Goal: Task Accomplishment & Management: Manage account settings

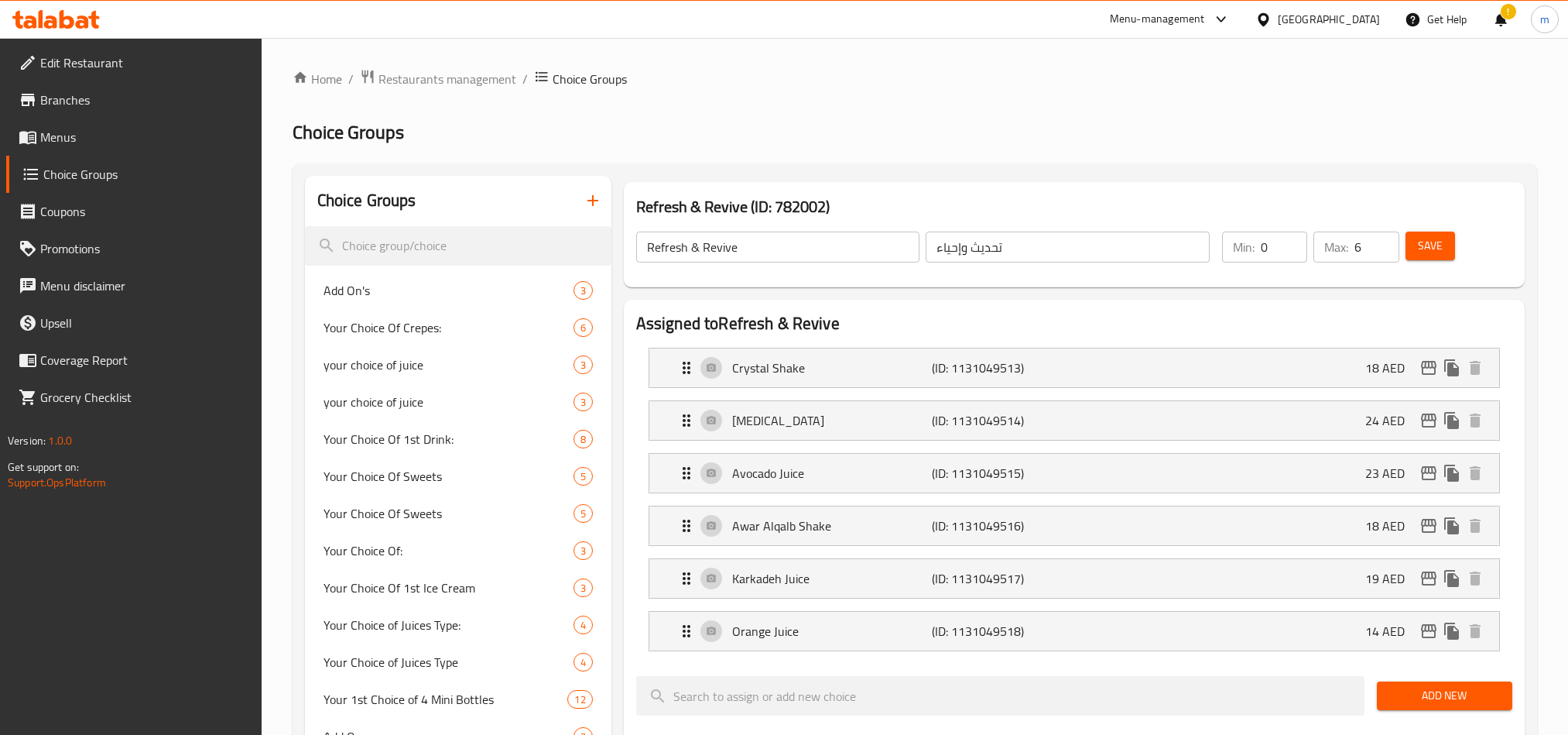
click at [83, 7] on div at bounding box center [56, 20] width 113 height 31
click at [81, 14] on icon at bounding box center [56, 19] width 87 height 19
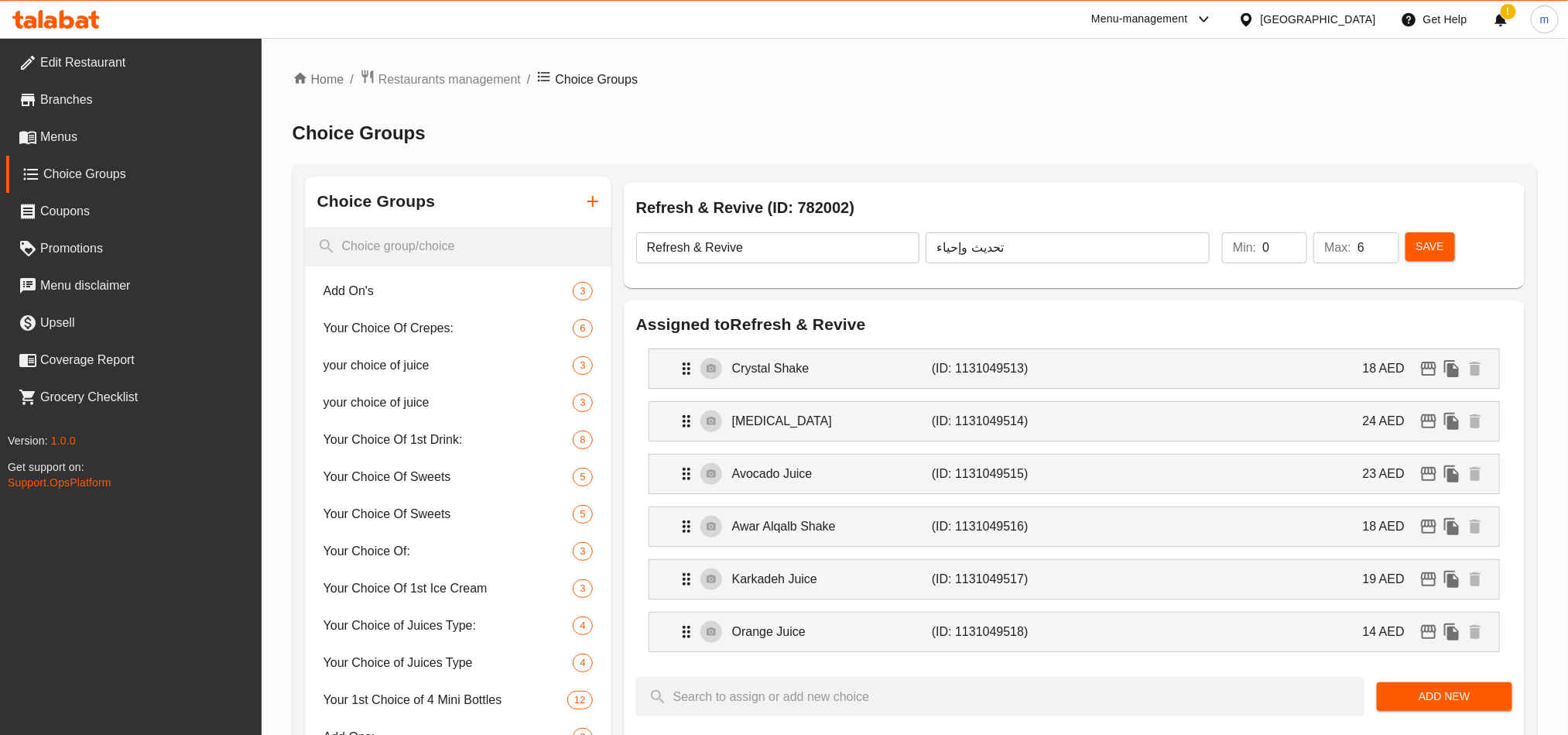
scroll to position [697, 0]
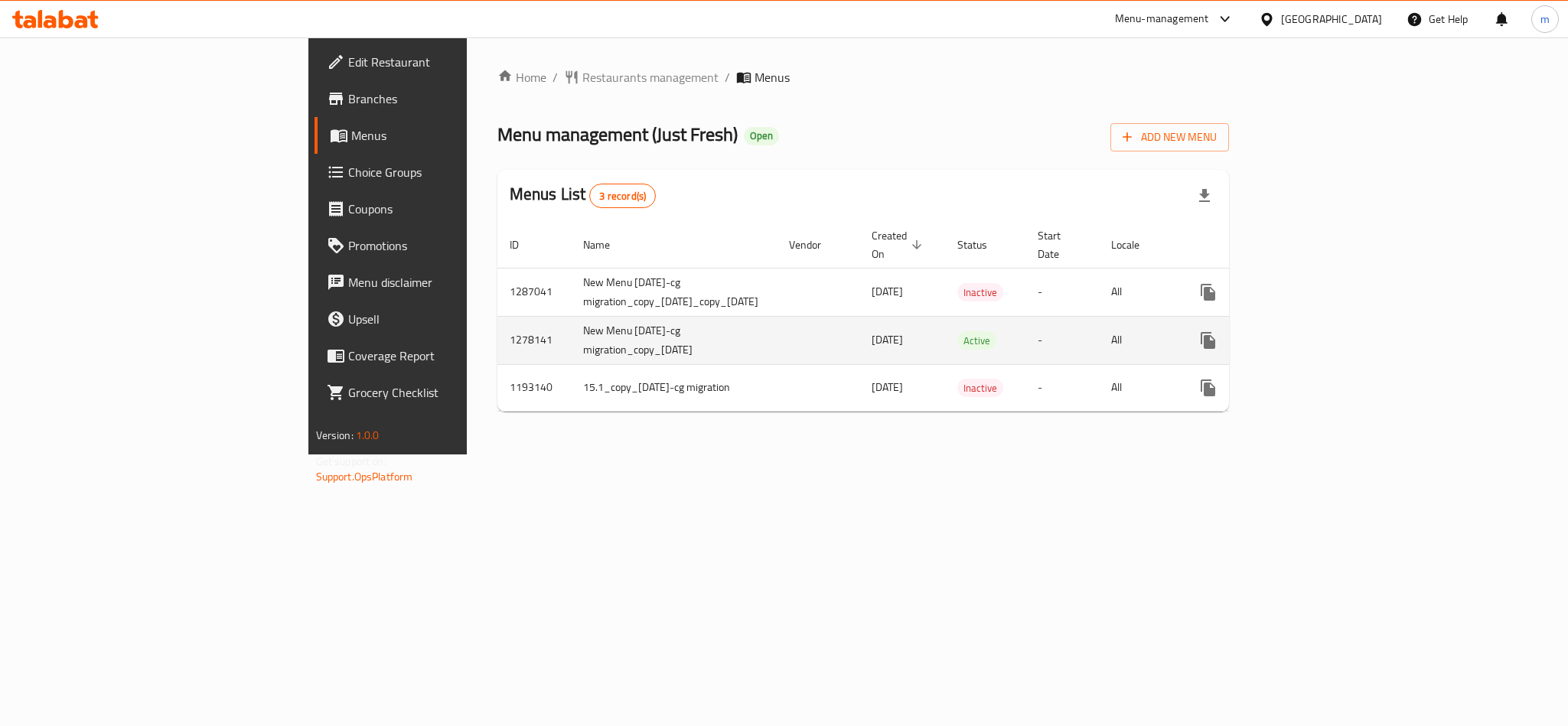
click at [1327, 331] on icon "enhanced table" at bounding box center [1317, 340] width 18 height 18
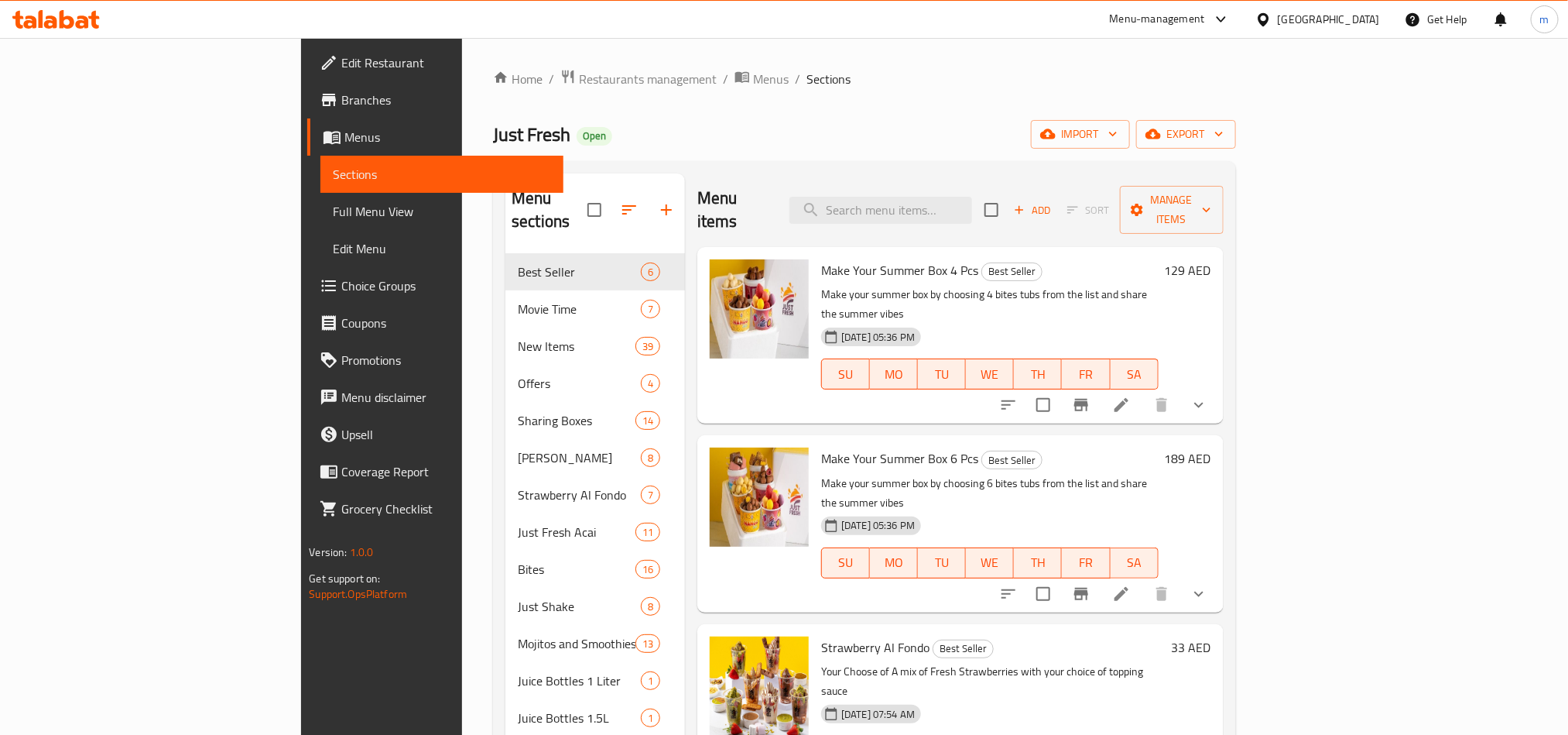
click at [342, 295] on span "Choice Groups" at bounding box center [446, 285] width 209 height 19
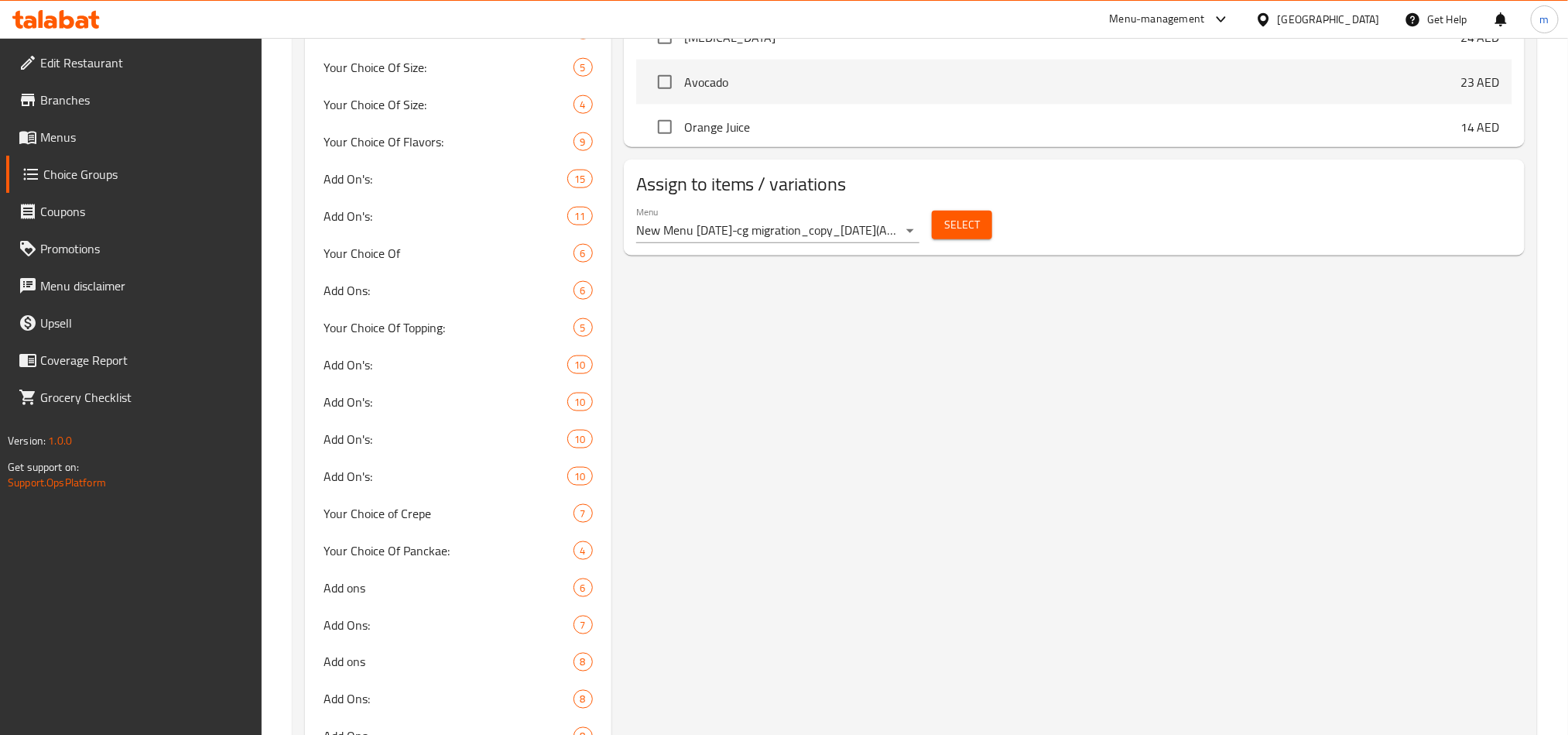
scroll to position [1046, 0]
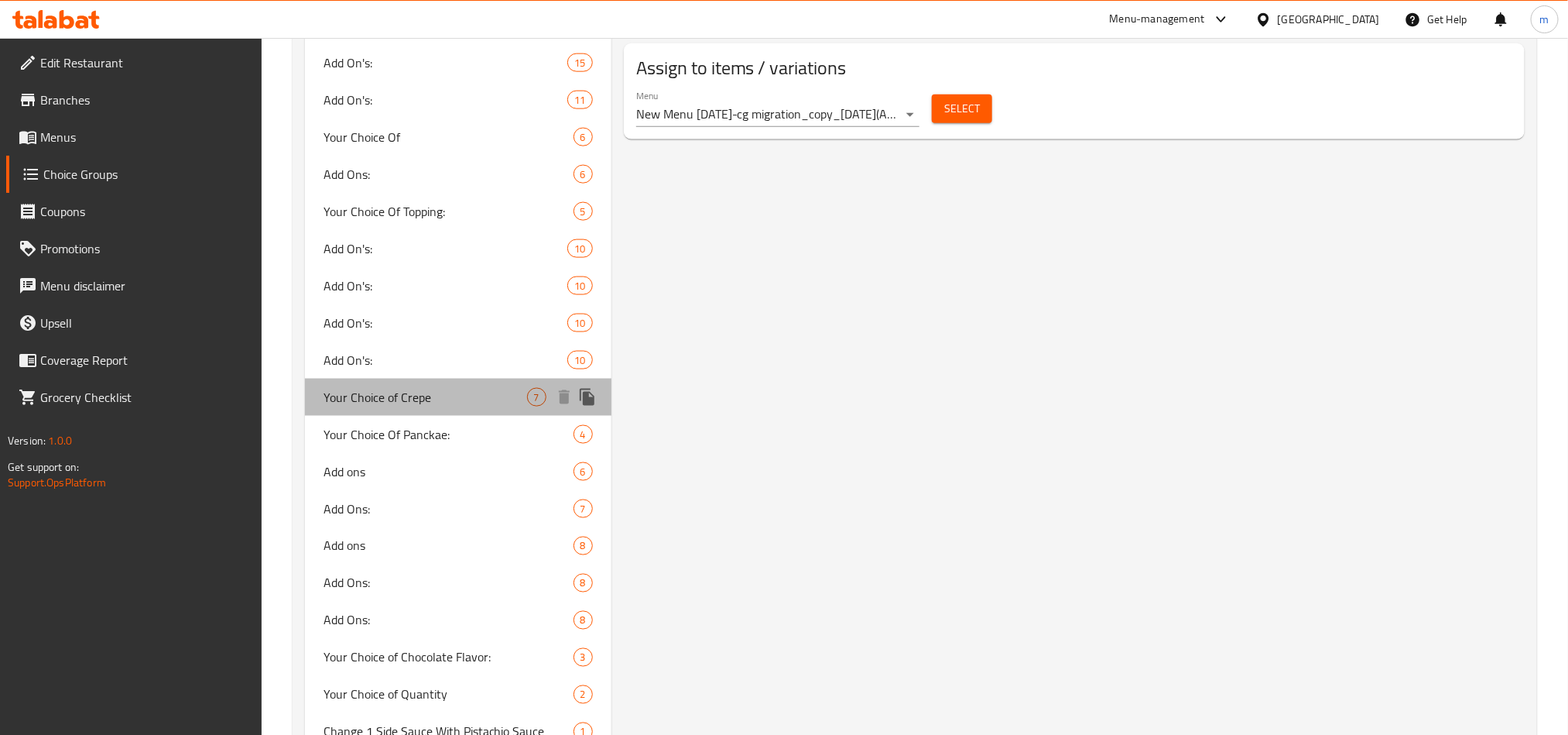
click at [445, 393] on span "Your Choice of Crepe" at bounding box center [425, 397] width 204 height 19
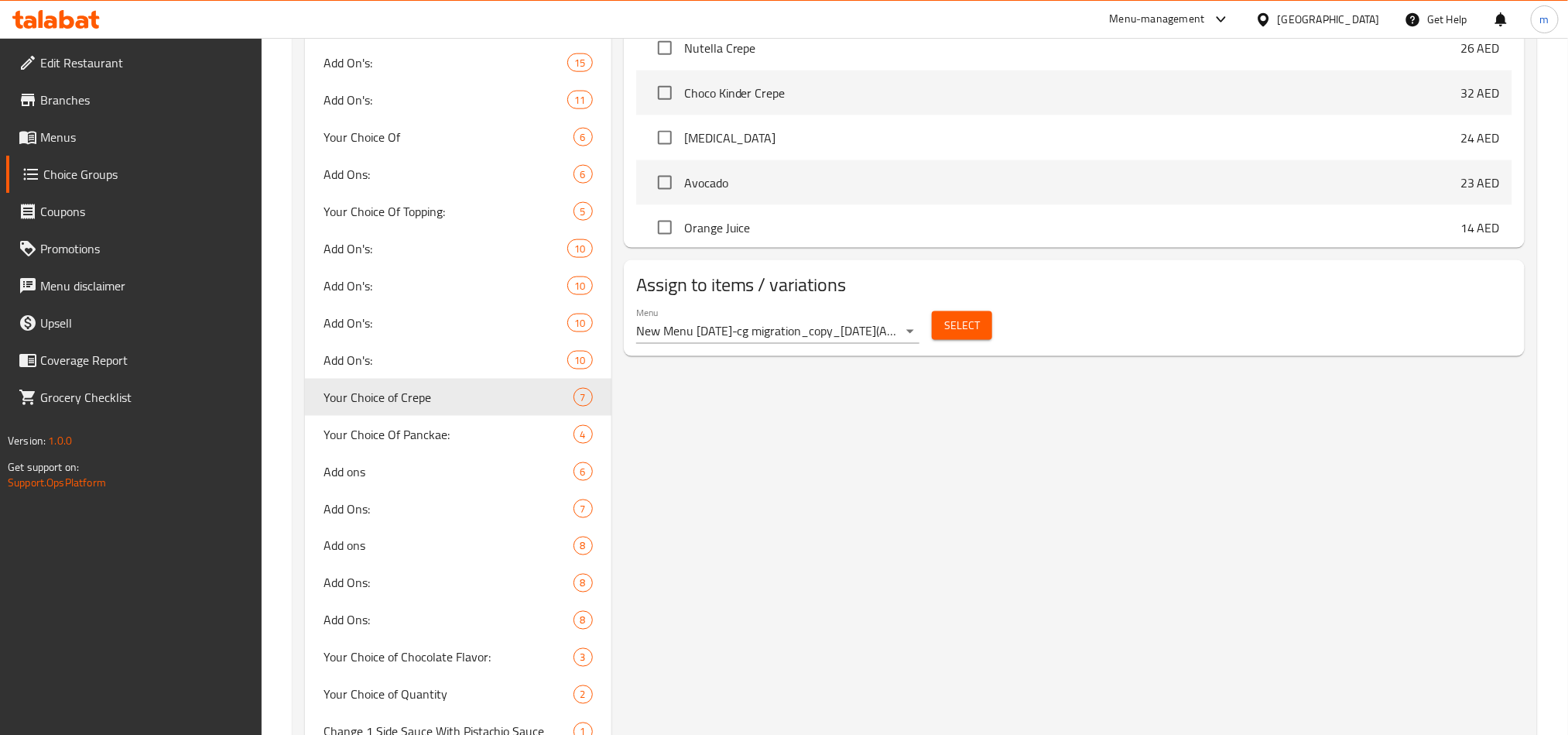
type input "Your Choice of Crepe"
type input "إختيارك من الكريب"
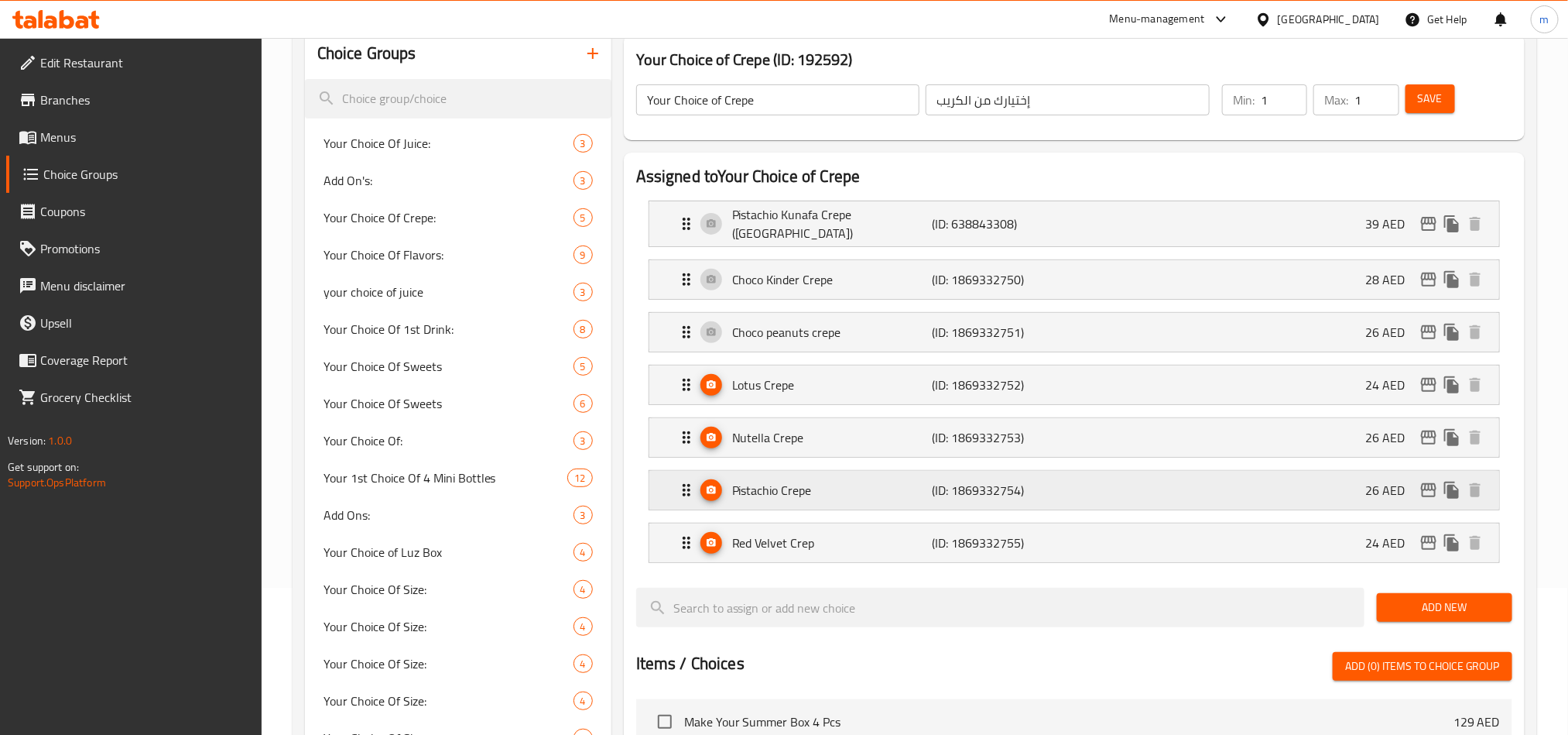
scroll to position [0, 0]
